Goal: Transaction & Acquisition: Book appointment/travel/reservation

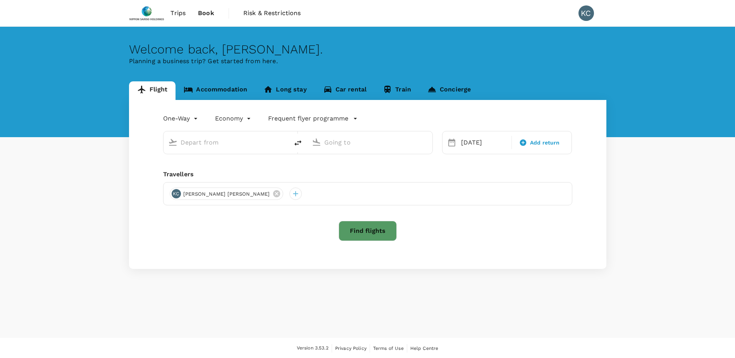
click at [205, 142] on input "text" at bounding box center [227, 142] width 92 height 12
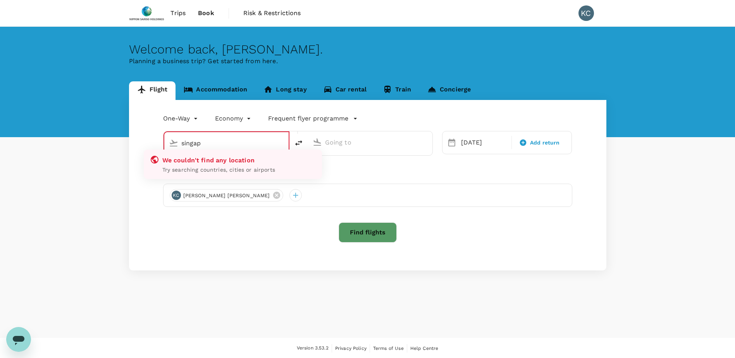
type input "Singapore Changi (SIN)"
type input "Zhengzhou Xinzheng Intl (CGO)"
type input "Singapore Changi (SIN)"
type input "Zhengzhou Xinzheng Intl (CGO)"
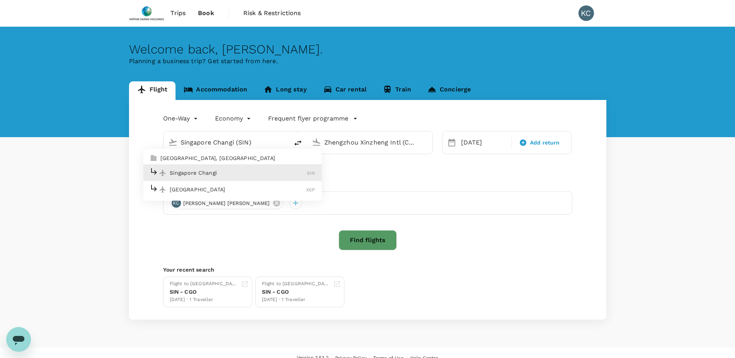
click at [218, 175] on p "Singapore Changi" at bounding box center [239, 173] width 138 height 8
type input "Singapore Changi (SIN)"
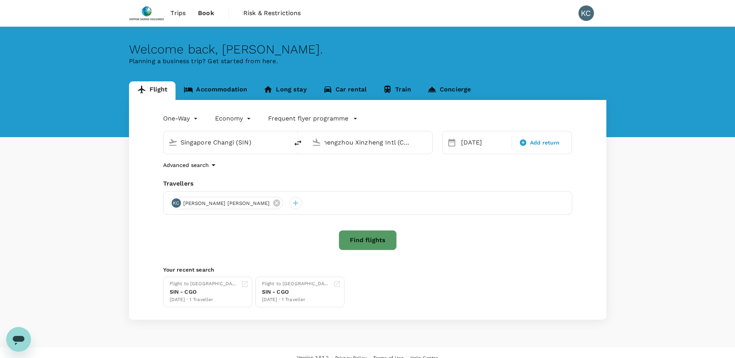
click at [353, 138] on input "Zhengzhou Xinzheng Intl (CGO)" at bounding box center [370, 142] width 92 height 12
click at [480, 147] on div "[DATE]" at bounding box center [484, 142] width 52 height 15
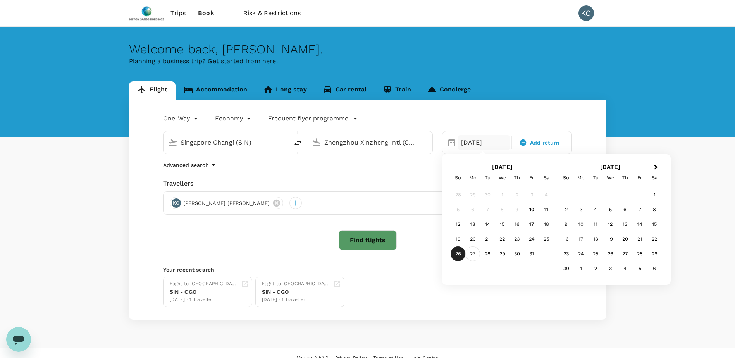
click at [472, 252] on div "27" at bounding box center [472, 253] width 15 height 15
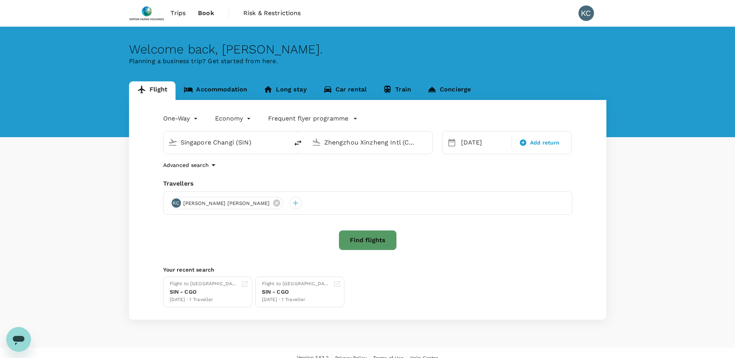
click at [628, 142] on div "Flight Accommodation Long stay Car rental Train Concierge One-Way oneway Econom…" at bounding box center [367, 200] width 735 height 238
click at [357, 239] on button "Find flights" at bounding box center [368, 240] width 58 height 20
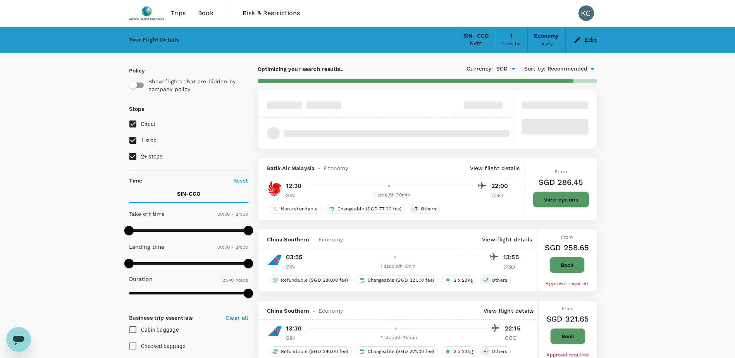
type input "1785"
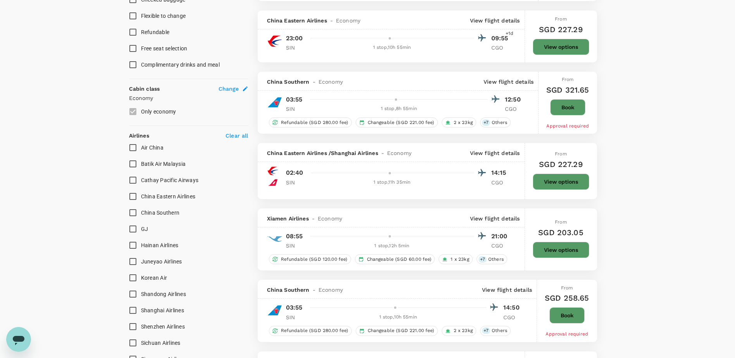
scroll to position [303, 0]
